Goal: Use online tool/utility: Use online tool/utility

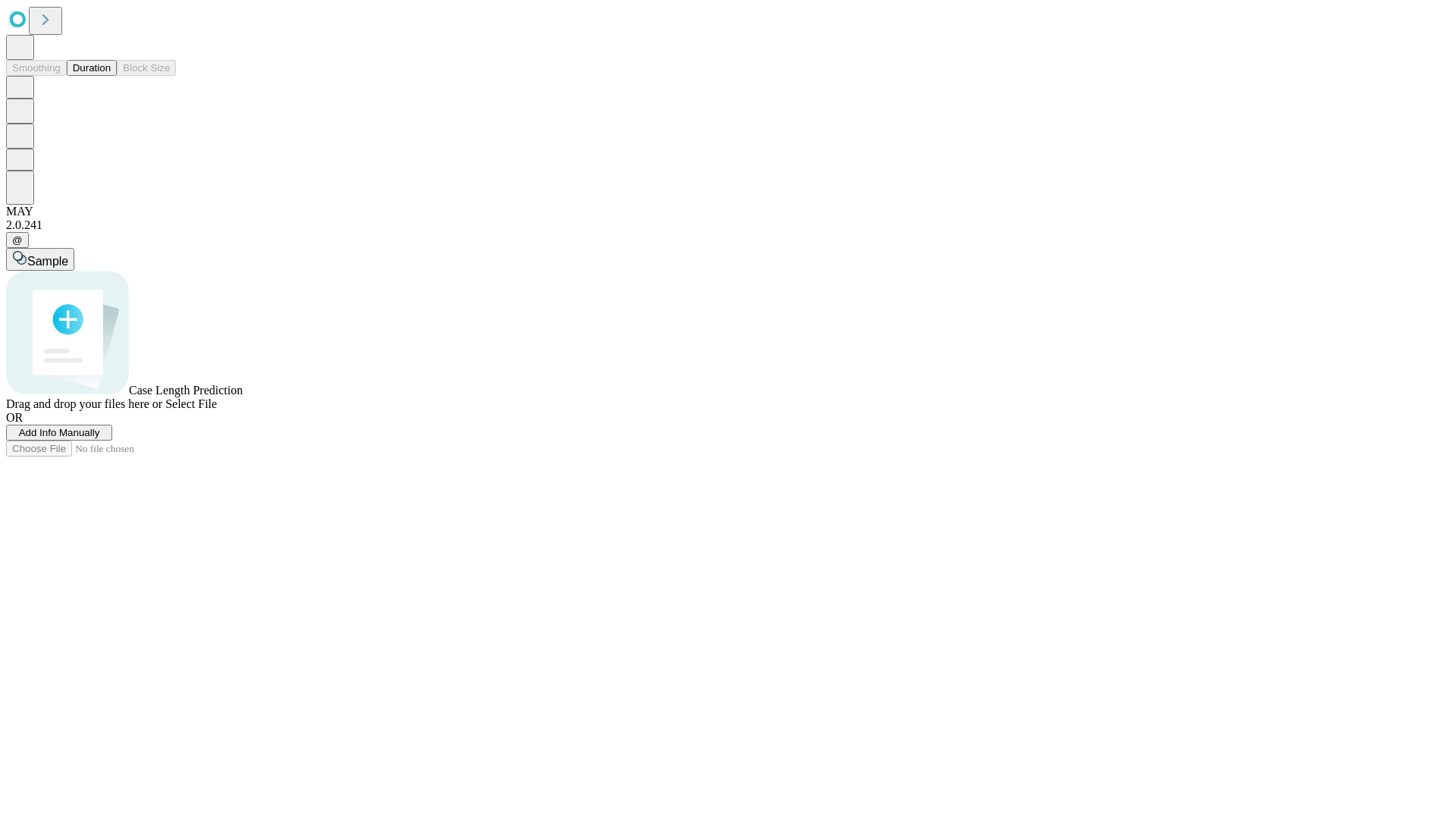
click at [111, 76] on button "Duration" at bounding box center [91, 68] width 50 height 16
click at [217, 411] on span "Select File" at bounding box center [191, 404] width 51 height 13
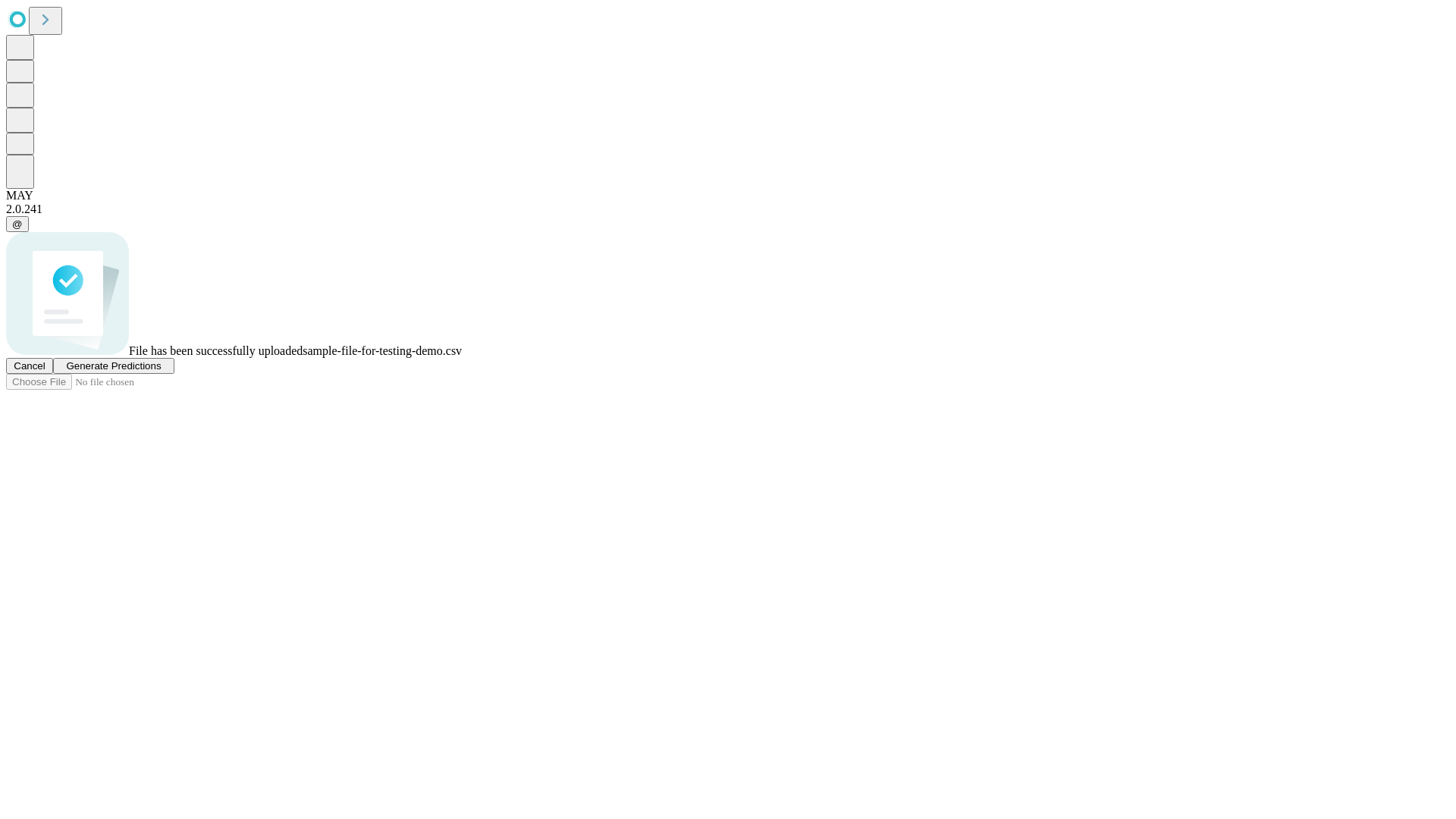
click at [161, 372] on span "Generate Predictions" at bounding box center [113, 366] width 95 height 11
